Goal: Transaction & Acquisition: Purchase product/service

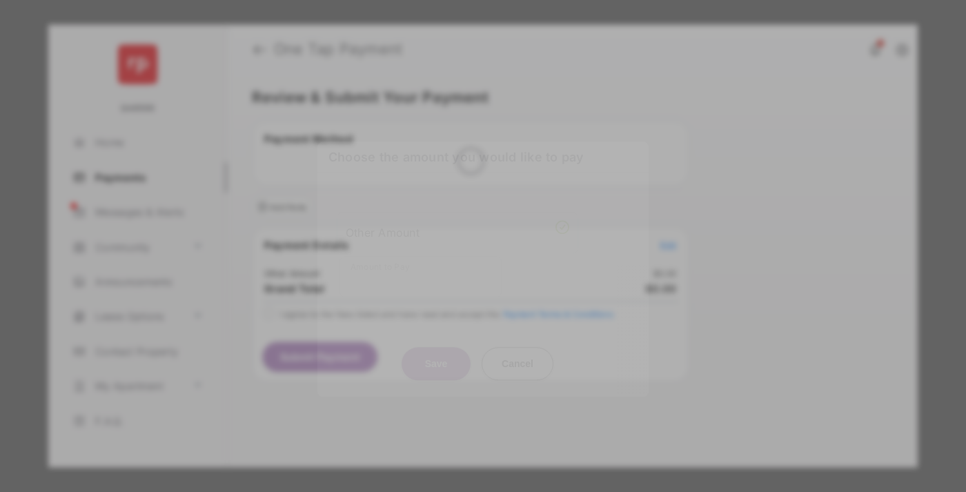
click at [457, 221] on div "Other Amount" at bounding box center [457, 232] width 223 height 23
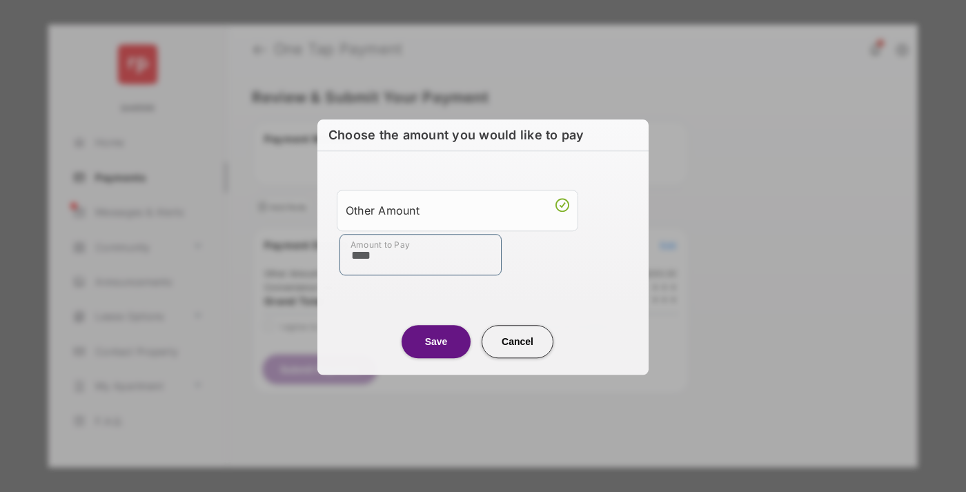
type input "****"
click at [436, 341] on button "Save" at bounding box center [435, 341] width 69 height 33
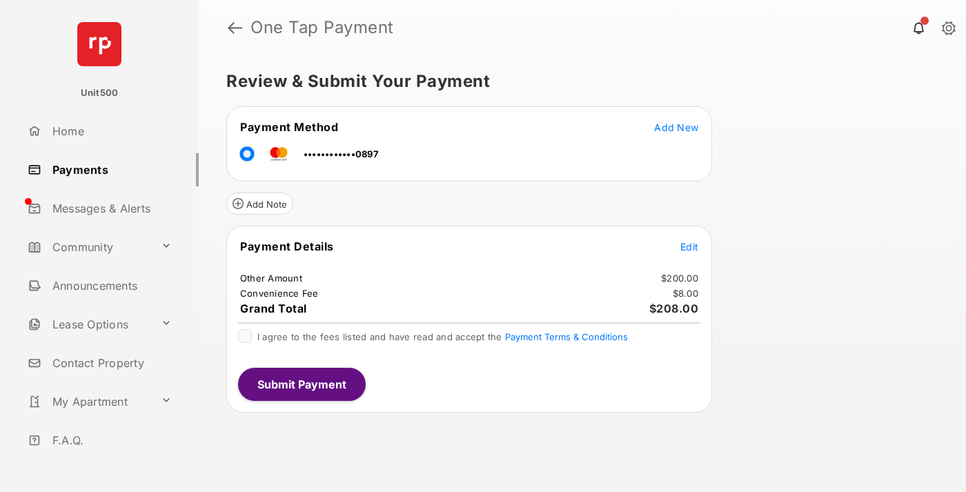
click at [301, 384] on button "Submit Payment" at bounding box center [302, 384] width 128 height 33
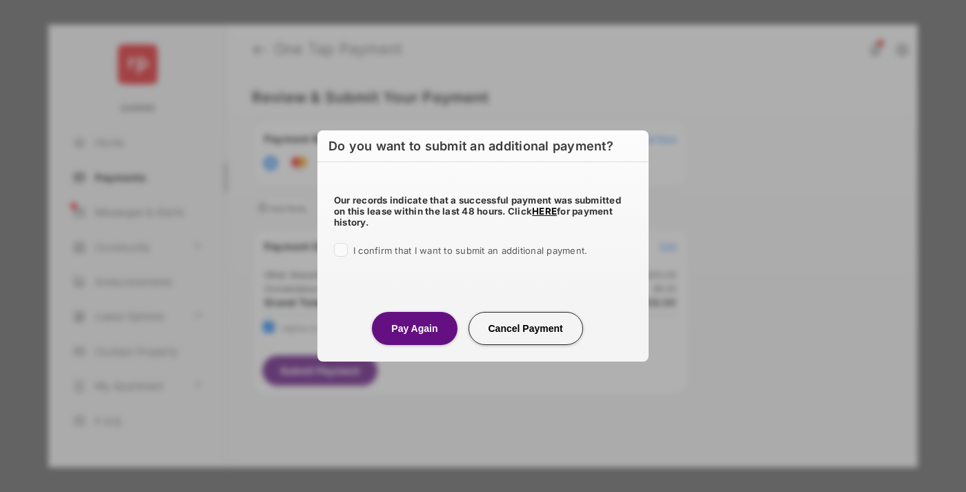
click at [414, 328] on button "Pay Again" at bounding box center [414, 328] width 85 height 33
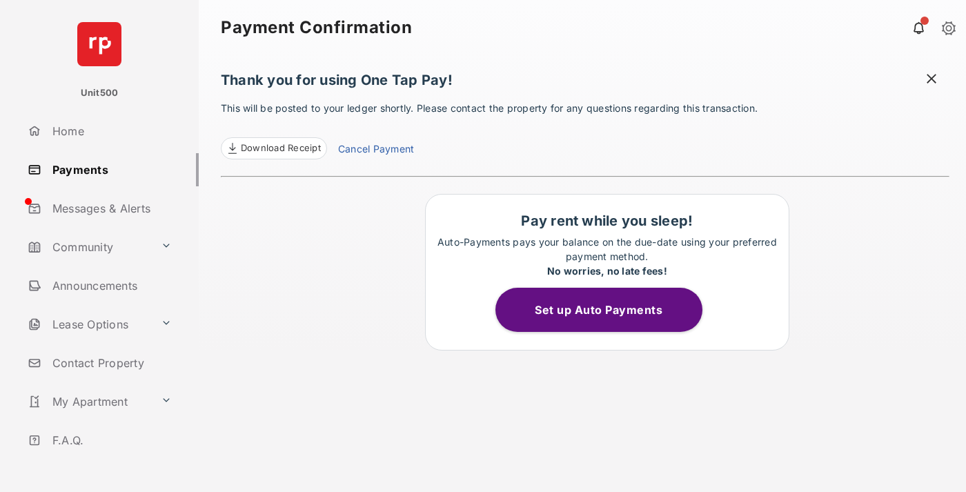
click at [931, 80] on span at bounding box center [931, 80] width 14 height 17
